Goal: Navigation & Orientation: Find specific page/section

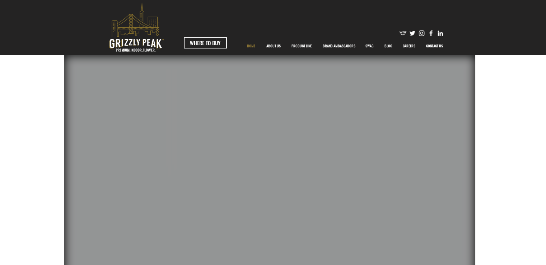
scroll to position [1652, 0]
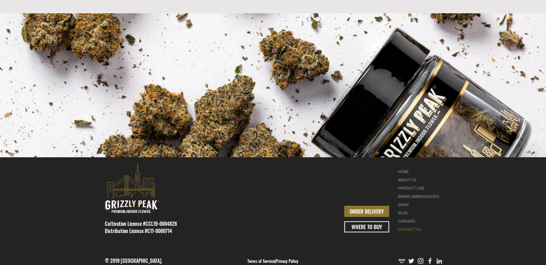
scroll to position [322, 0]
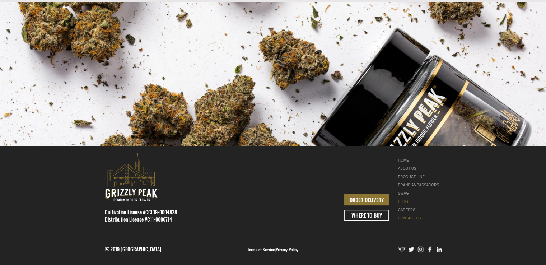
click at [407, 199] on link "BLOG" at bounding box center [420, 202] width 45 height 8
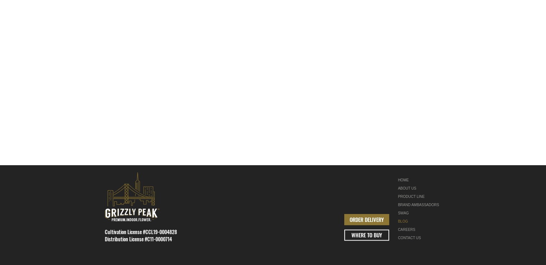
scroll to position [805, 0]
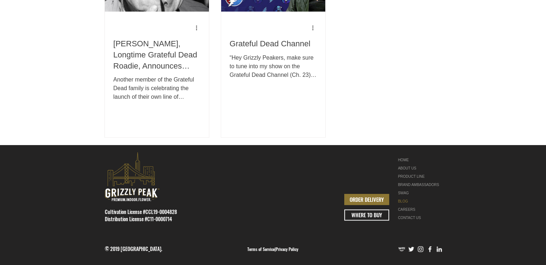
click at [427, 250] on img "Facebook" at bounding box center [430, 249] width 8 height 8
click at [409, 209] on link "CAREERS" at bounding box center [420, 209] width 45 height 8
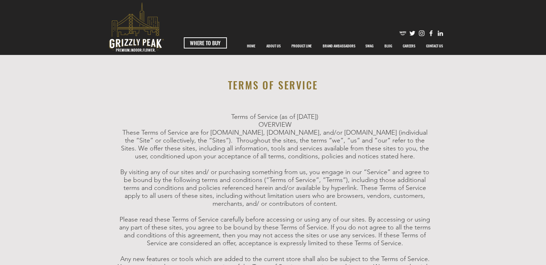
scroll to position [1978, 0]
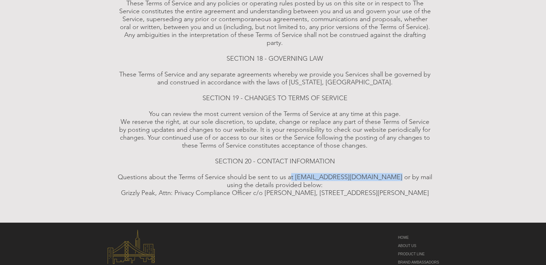
drag, startPoint x: 381, startPoint y: 130, endPoint x: 292, endPoint y: 134, distance: 89.2
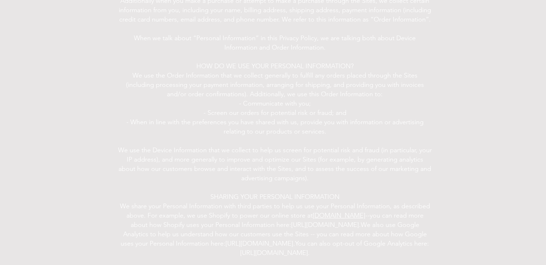
scroll to position [912, 0]
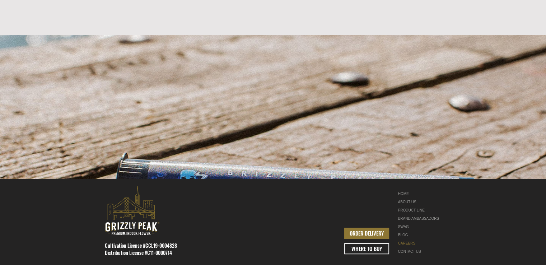
scroll to position [344, 0]
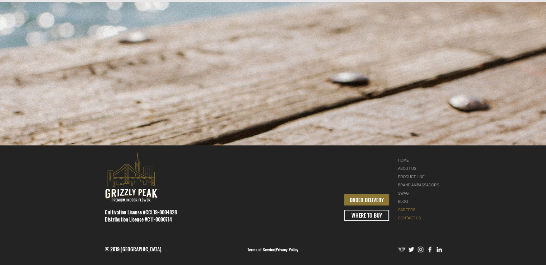
click at [405, 217] on link "CONTACT US" at bounding box center [420, 218] width 45 height 8
